Goal: Use online tool/utility: Utilize a website feature to perform a specific function

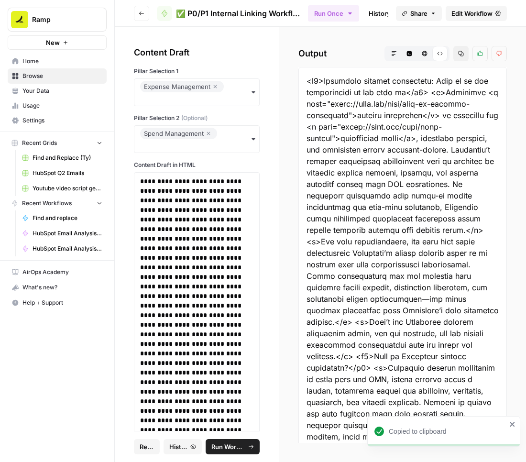
click at [227, 448] on span "Run Workflow" at bounding box center [229, 447] width 34 height 10
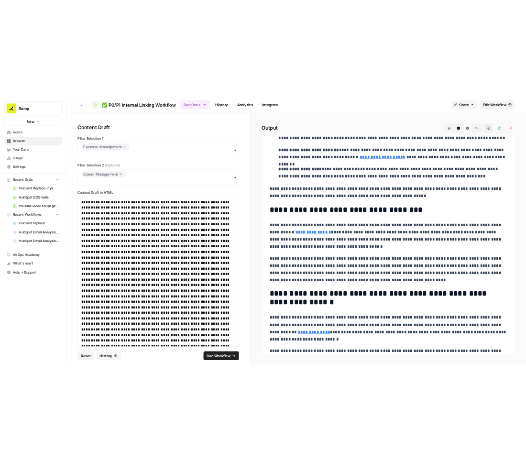
scroll to position [2457, 0]
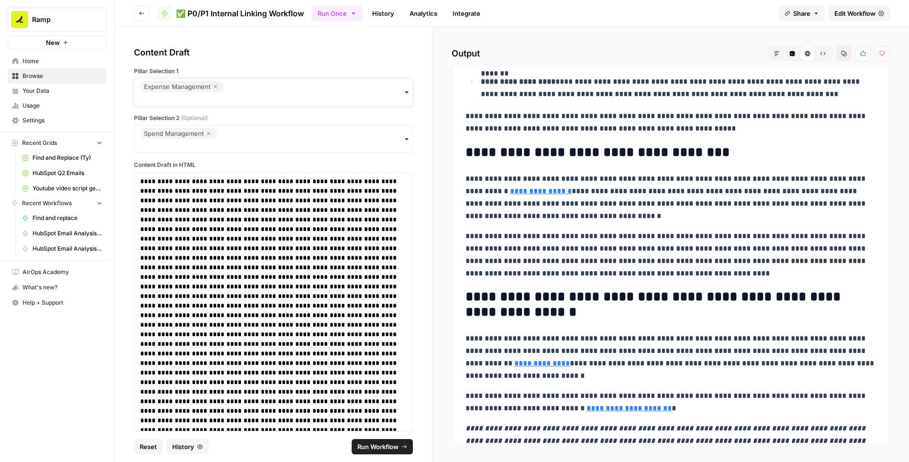
click at [328, 94] on input "Pillar Selection 1" at bounding box center [273, 99] width 267 height 10
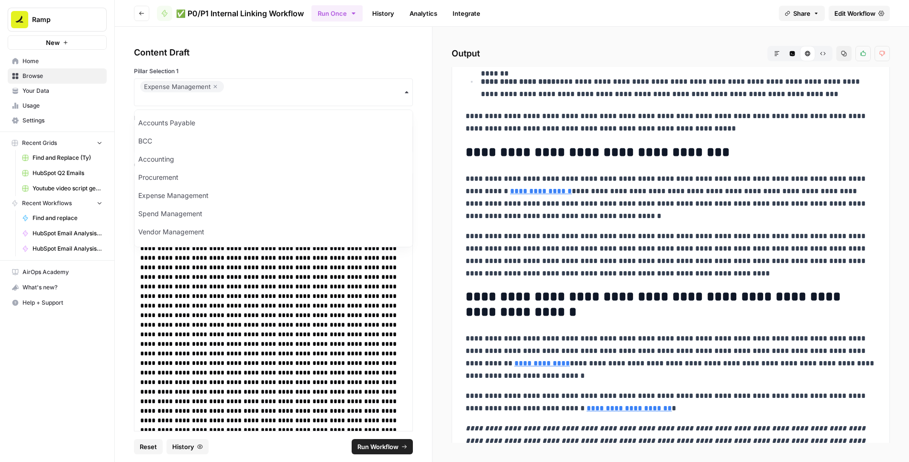
click at [210, 83] on div "Expense Management" at bounding box center [182, 86] width 76 height 11
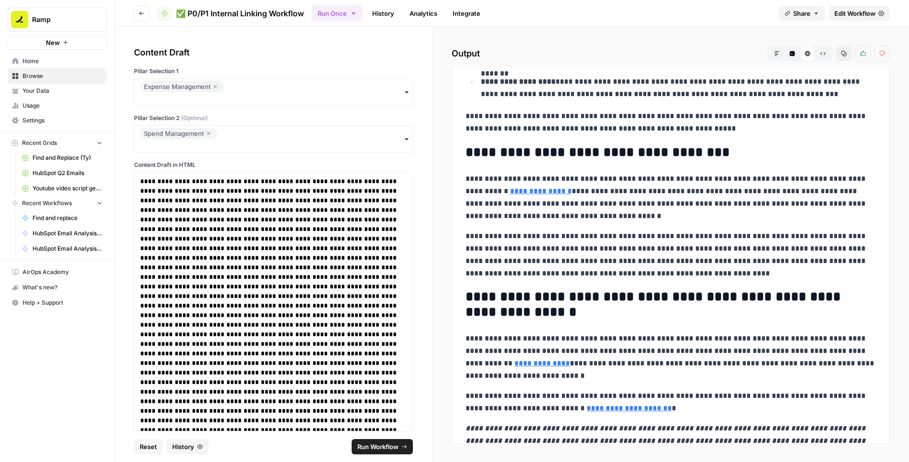
click at [214, 87] on icon "button" at bounding box center [215, 86] width 3 height 3
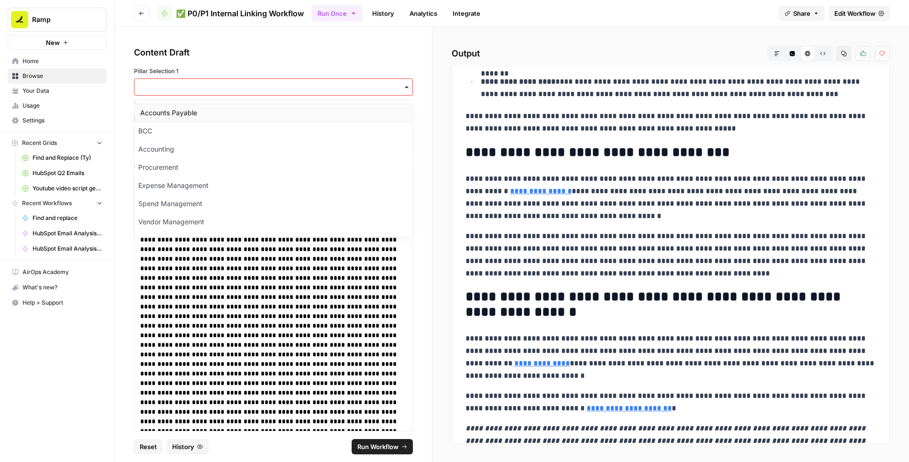
click at [172, 117] on div "Accounts Payable" at bounding box center [273, 113] width 278 height 18
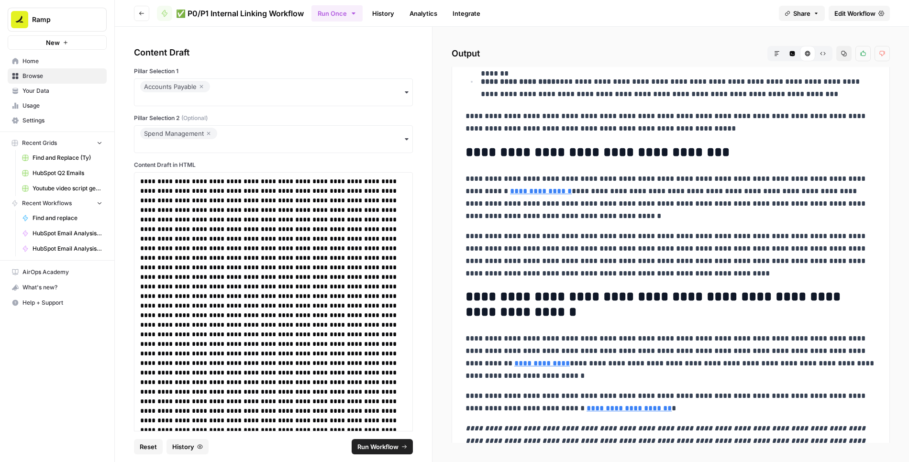
click at [206, 132] on icon "button" at bounding box center [209, 133] width 6 height 11
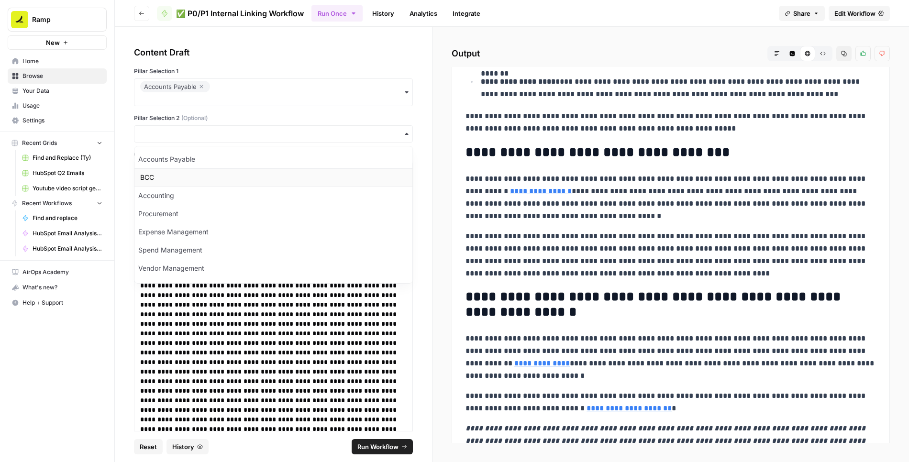
click at [168, 180] on div "BCC" at bounding box center [273, 177] width 278 height 18
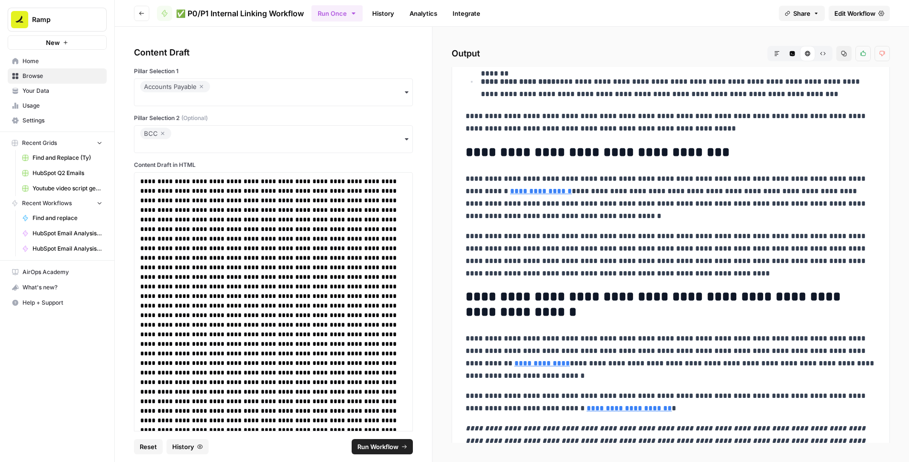
click at [370, 445] on span "Run Workflow" at bounding box center [378, 447] width 41 height 10
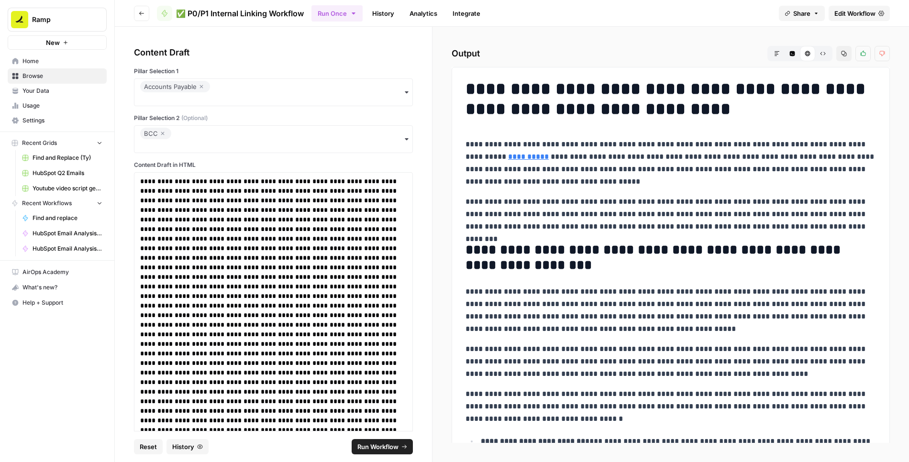
click at [526, 54] on button "Raw Output" at bounding box center [823, 53] width 15 height 15
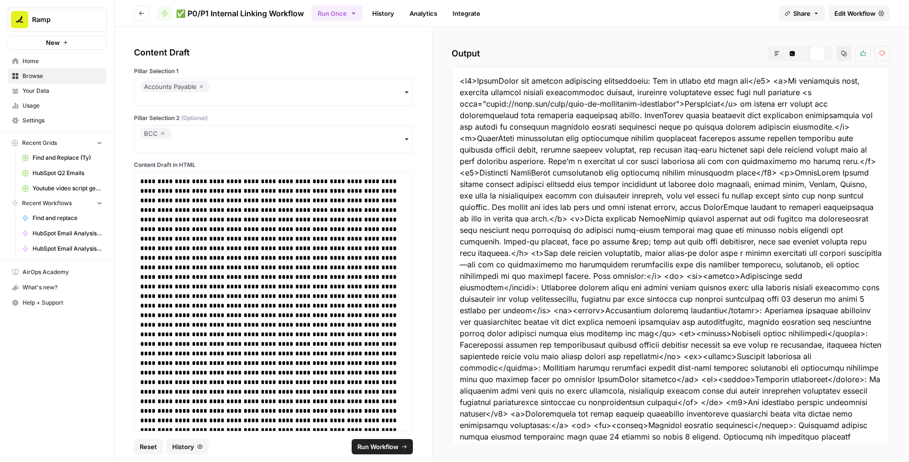
click at [526, 54] on icon "button" at bounding box center [844, 54] width 6 height 6
